Goal: Find specific page/section: Find specific page/section

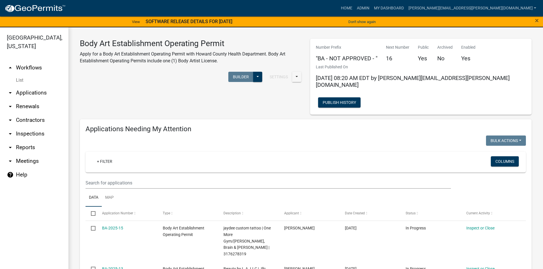
scroll to position [484, 0]
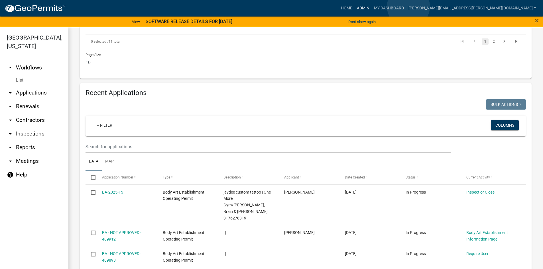
click at [371, 7] on link "Admin" at bounding box center [362, 8] width 17 height 11
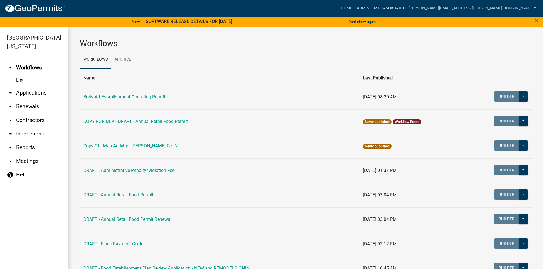
click at [406, 8] on link "My Dashboard" at bounding box center [388, 8] width 34 height 11
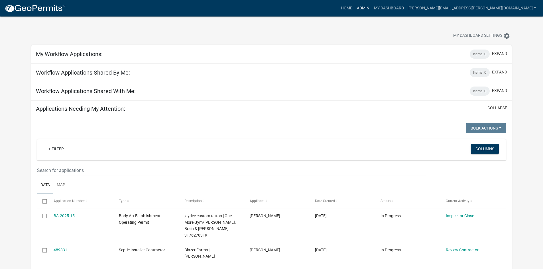
click at [371, 7] on link "Admin" at bounding box center [362, 8] width 17 height 11
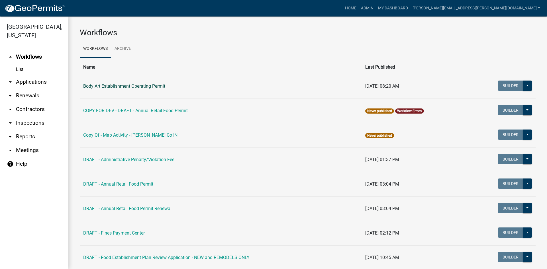
click at [128, 87] on link "Body Art Establishment Operating Permit" at bounding box center [124, 85] width 82 height 5
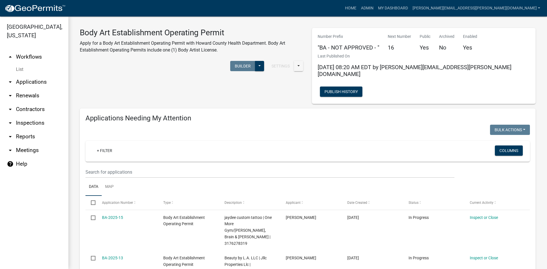
click at [33, 109] on link "arrow_drop_down Contractors" at bounding box center [34, 110] width 68 height 14
click at [32, 108] on link "arrow_drop_down Contractors" at bounding box center [34, 110] width 68 height 14
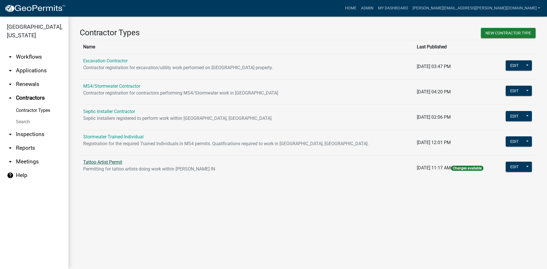
click at [104, 162] on link "Tattoo Artist Permit" at bounding box center [102, 162] width 39 height 5
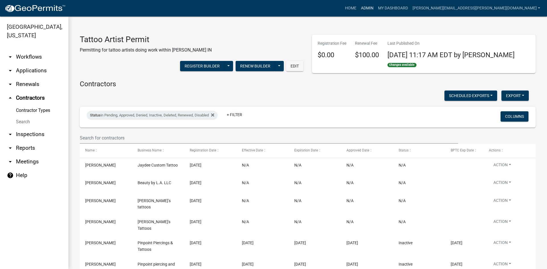
click at [376, 7] on link "Admin" at bounding box center [367, 8] width 17 height 11
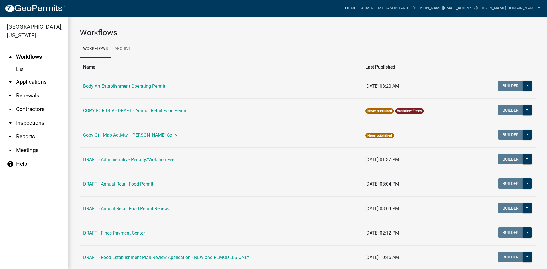
click at [359, 7] on link "Home" at bounding box center [351, 8] width 16 height 11
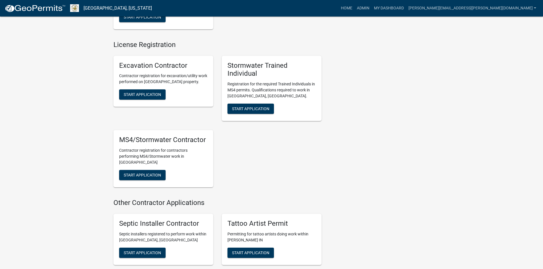
scroll to position [1080, 0]
